Goal: Task Accomplishment & Management: Manage account settings

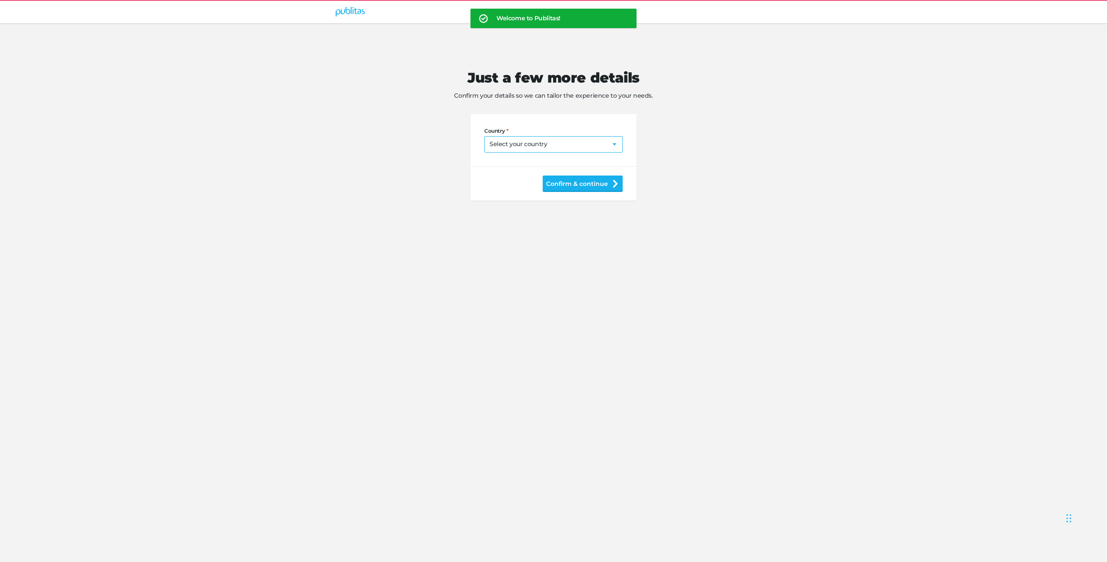
click at [551, 144] on select "Select your country [GEOGRAPHIC_DATA] [GEOGRAPHIC_DATA] [GEOGRAPHIC_DATA] [US_S…" at bounding box center [553, 144] width 138 height 16
click at [554, 136] on select "Select your country [GEOGRAPHIC_DATA] [GEOGRAPHIC_DATA] [GEOGRAPHIC_DATA] [US_S…" at bounding box center [553, 144] width 138 height 16
select select "US"
click at [529, 178] on input "Postal code" at bounding box center [553, 177] width 138 height 16
type input "1234"
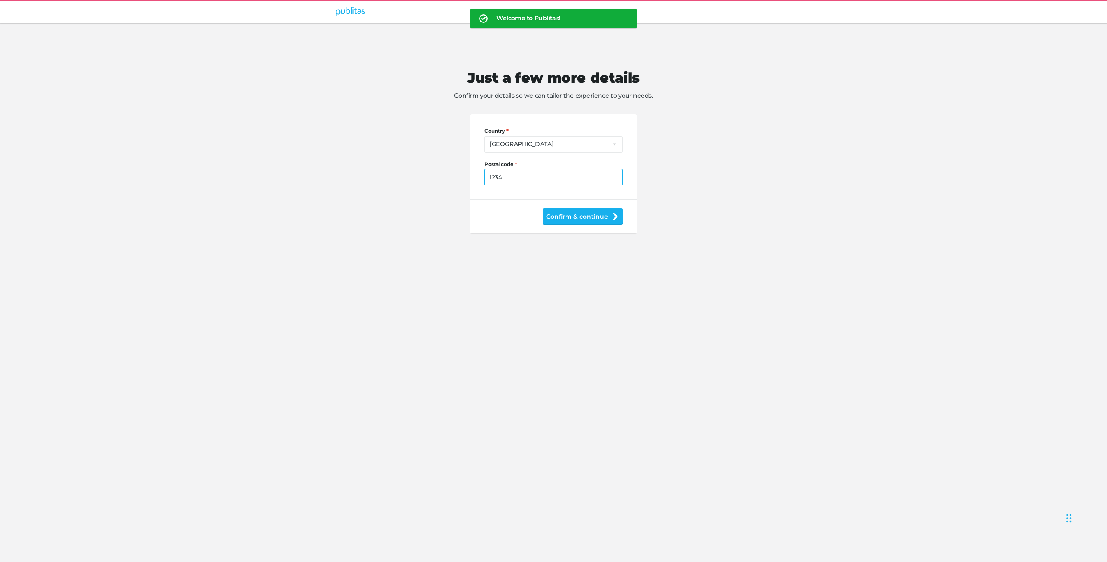
click at [555, 221] on button "Confirm & continue" at bounding box center [583, 216] width 80 height 16
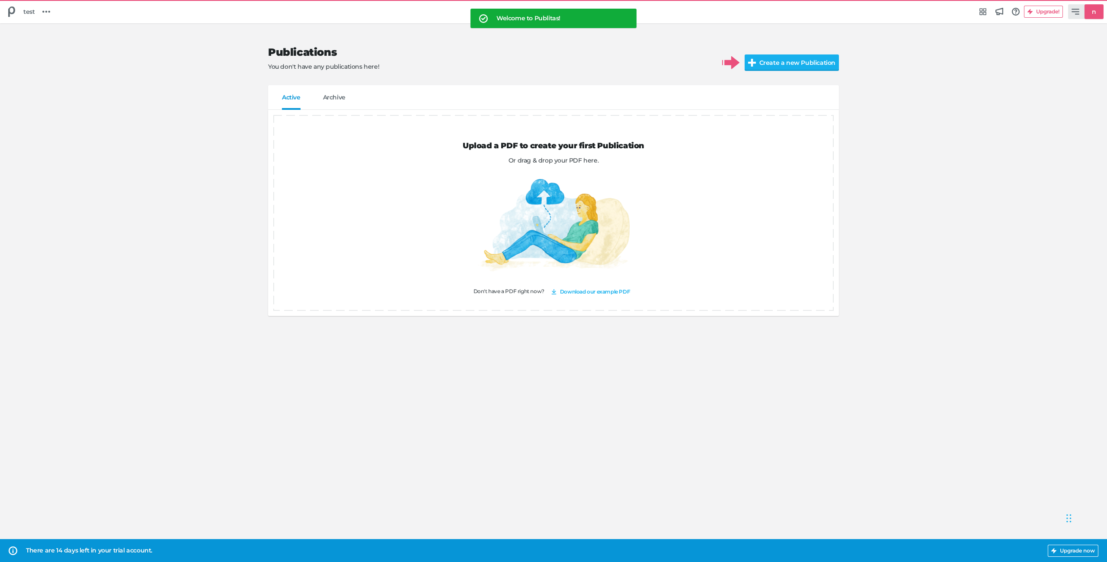
click at [1084, 14] on link "n" at bounding box center [1085, 11] width 35 height 15
click at [1048, 87] on button "Log out of Publitas" at bounding box center [1045, 94] width 78 height 16
